Goal: Find specific page/section: Find specific page/section

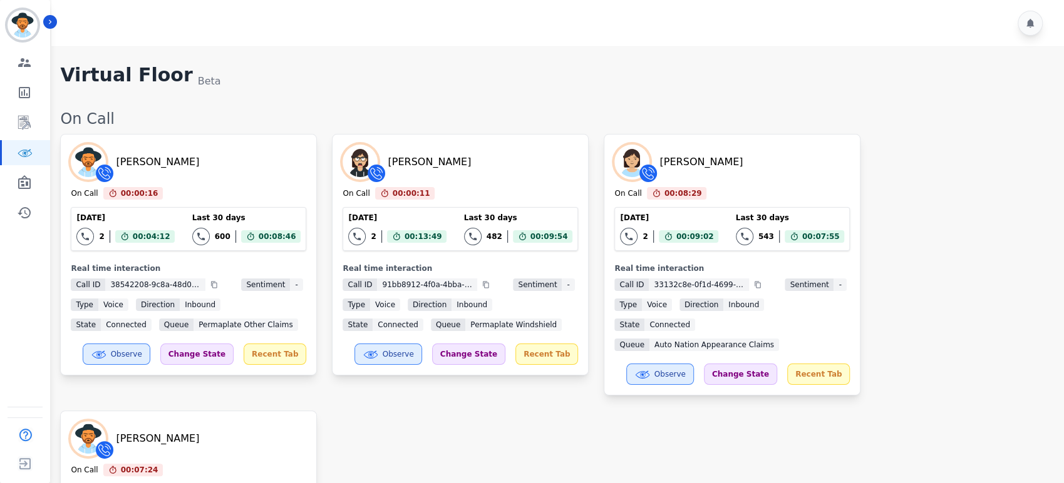
click at [742, 121] on div "On Call" at bounding box center [555, 119] width 991 height 20
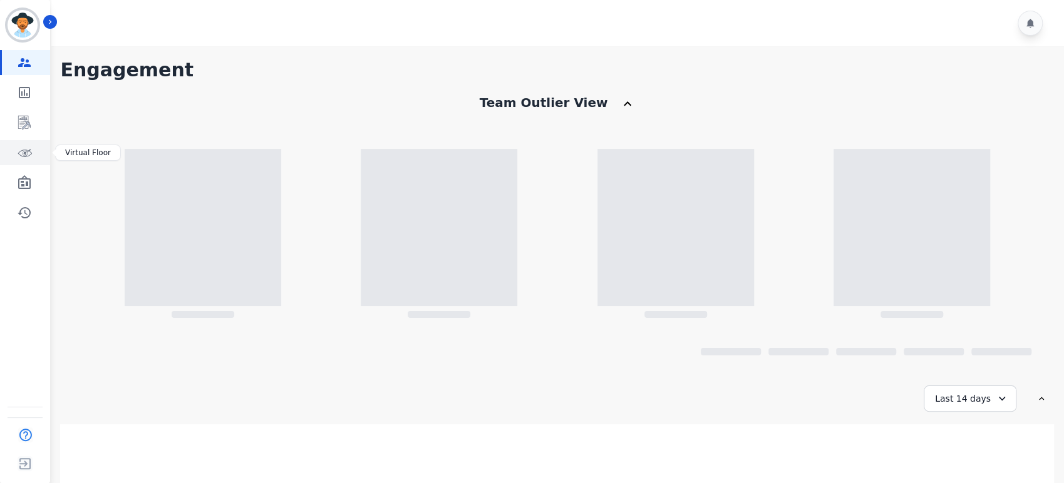
click at [27, 160] on link "Sidebar" at bounding box center [26, 152] width 48 height 25
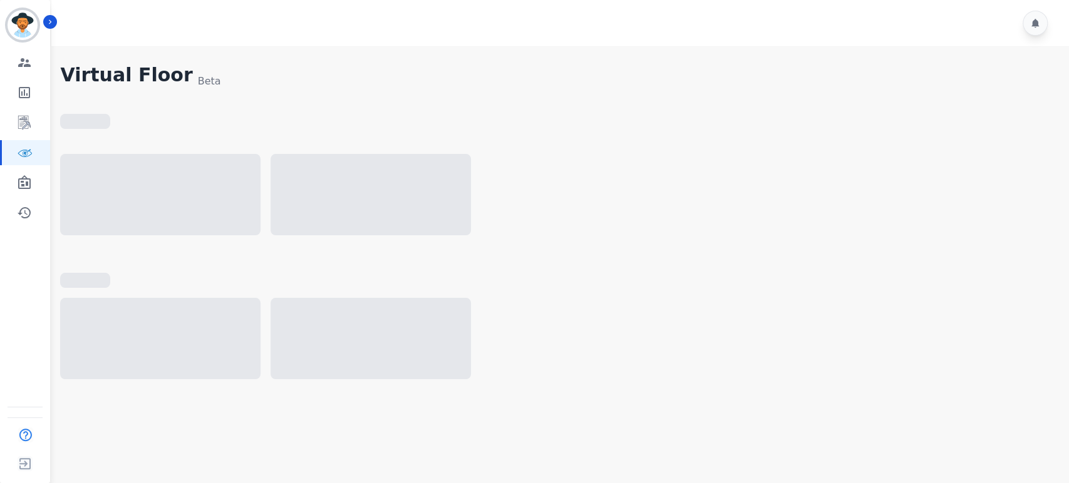
click at [575, 198] on div at bounding box center [558, 201] width 996 height 94
click at [641, 83] on div "Virtual Floor Beta" at bounding box center [558, 76] width 996 height 25
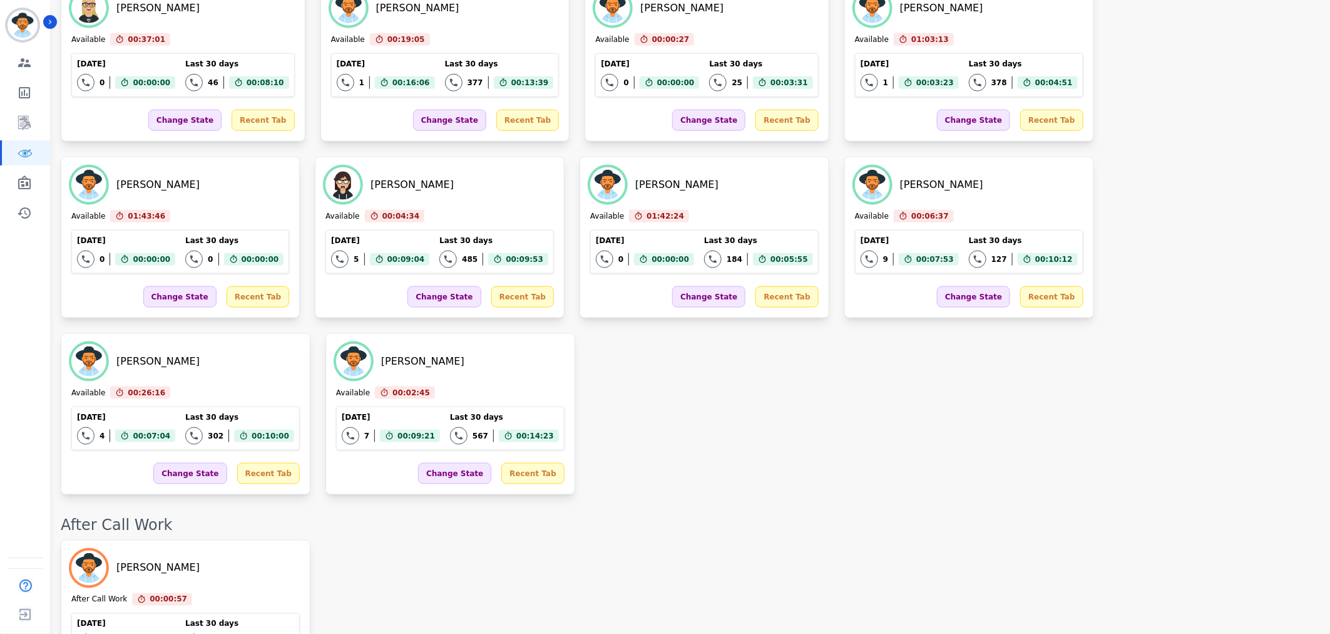
scroll to position [558, 0]
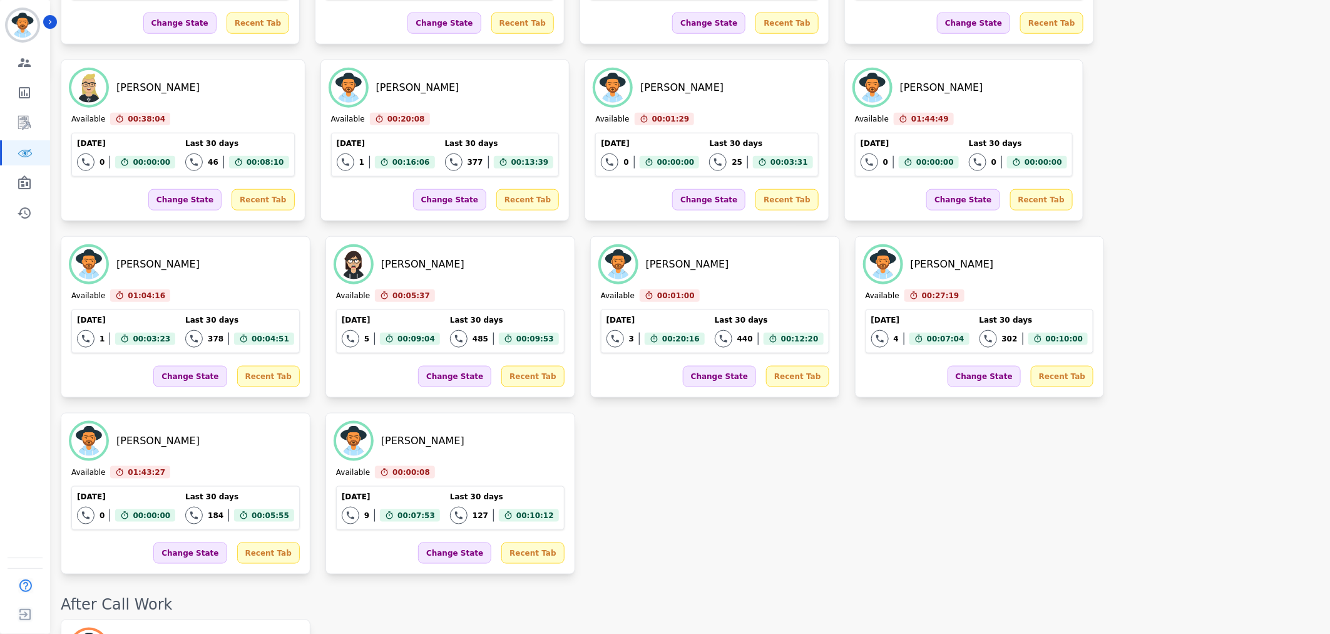
scroll to position [0, 0]
